Goal: Transaction & Acquisition: Register for event/course

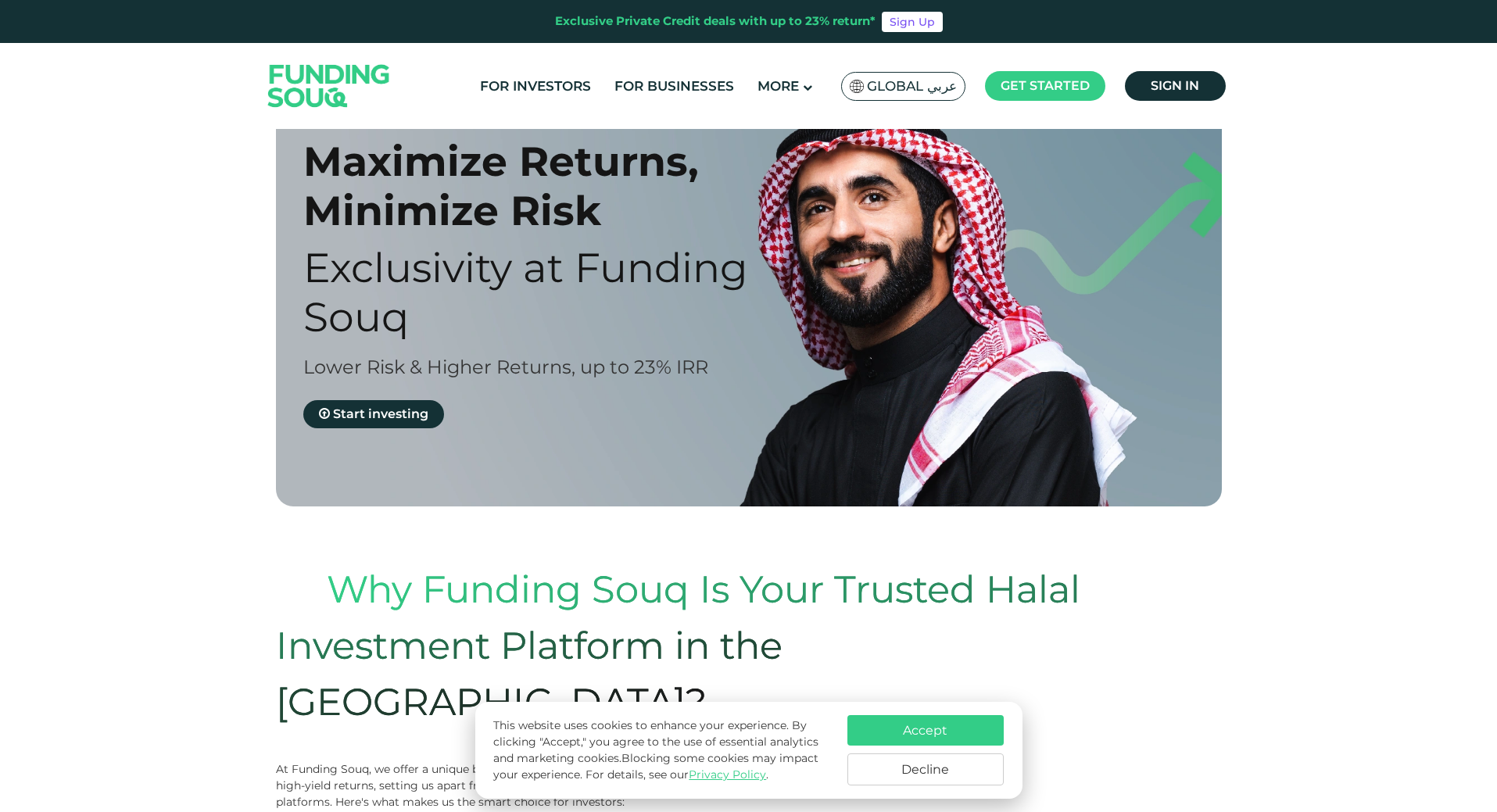
scroll to position [78, 0]
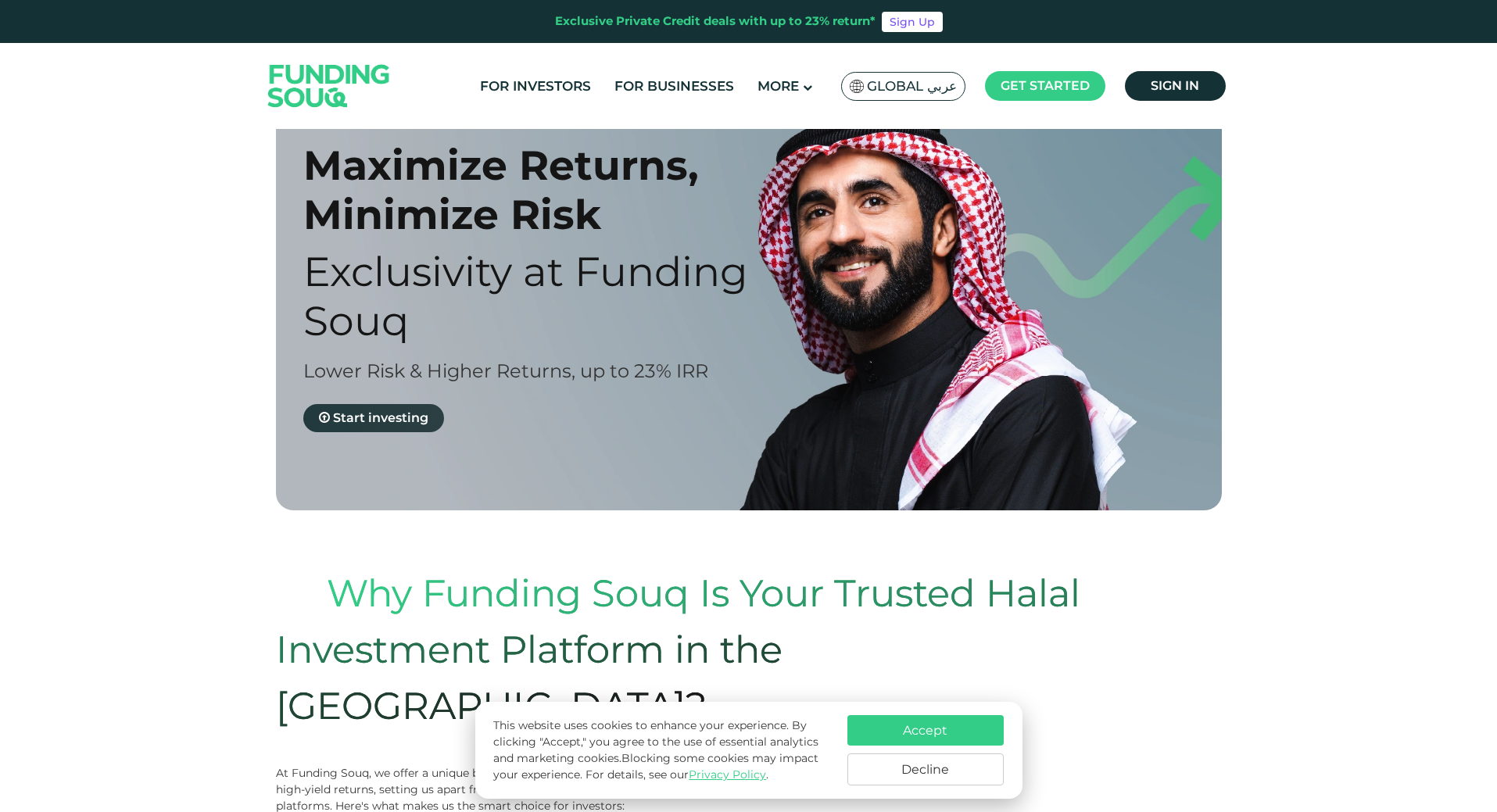
click at [385, 423] on span "Start investing" at bounding box center [380, 418] width 96 height 15
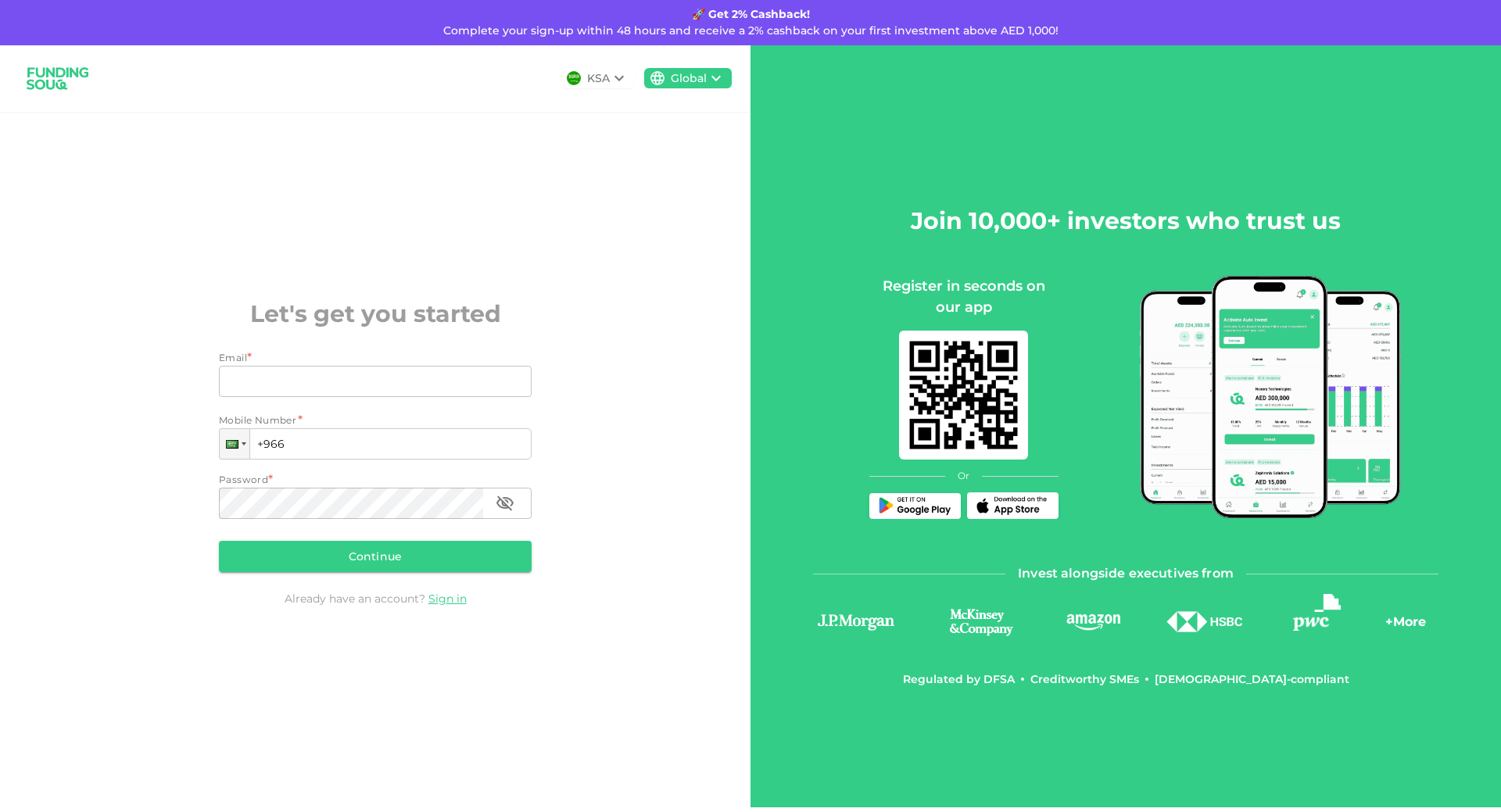
click at [695, 81] on div "Global" at bounding box center [689, 78] width 36 height 16
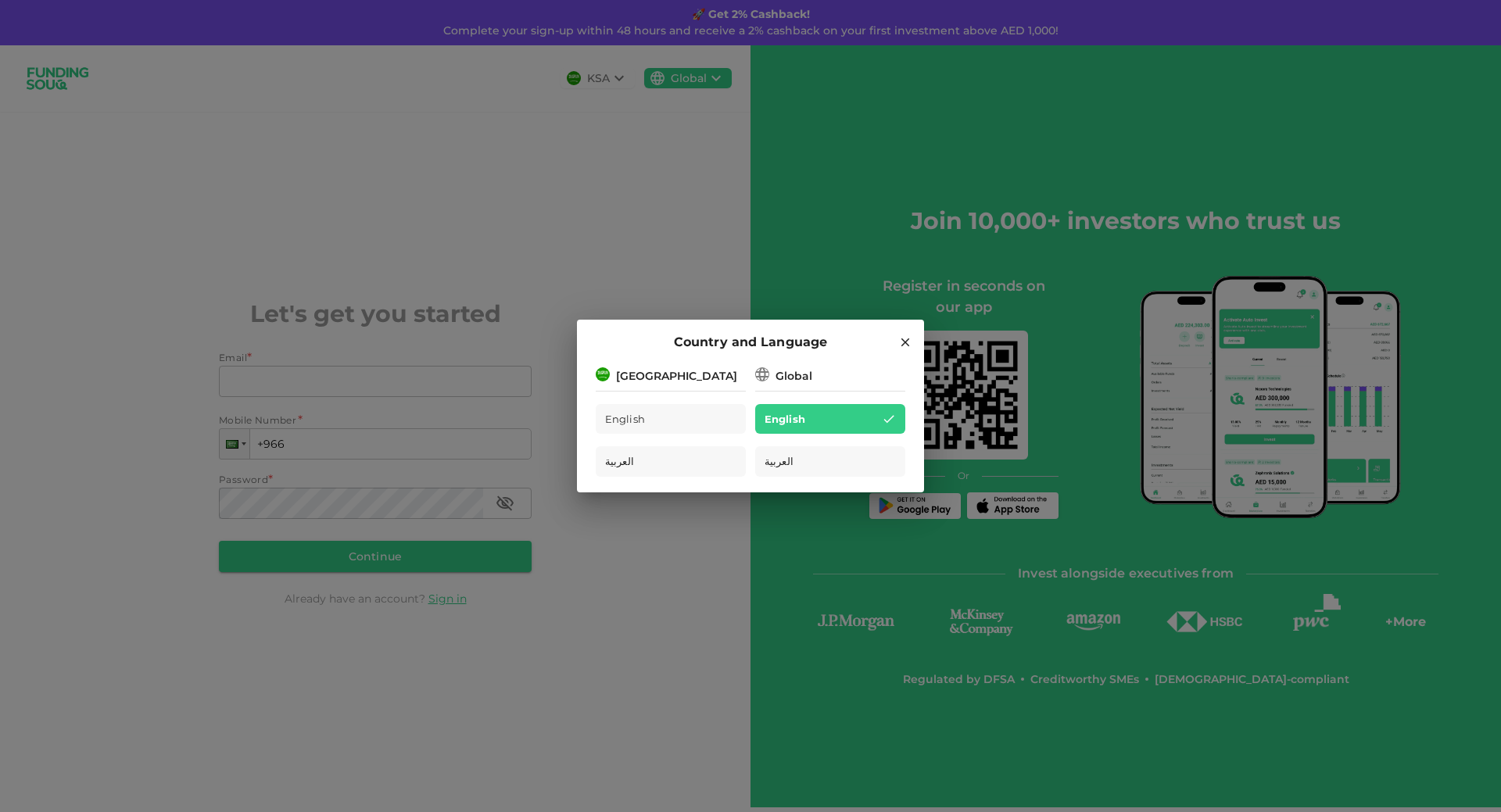
click at [906, 337] on icon at bounding box center [905, 342] width 14 height 14
